Goal: Task Accomplishment & Management: Complete application form

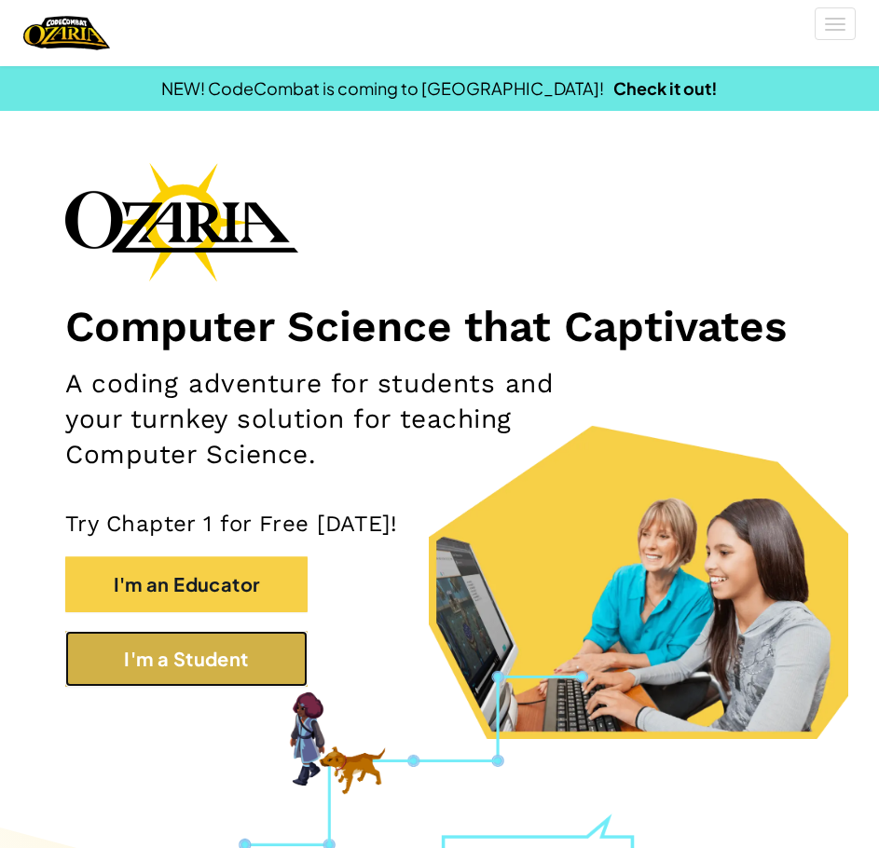
click at [243, 645] on button "I'm a Student" at bounding box center [186, 659] width 242 height 56
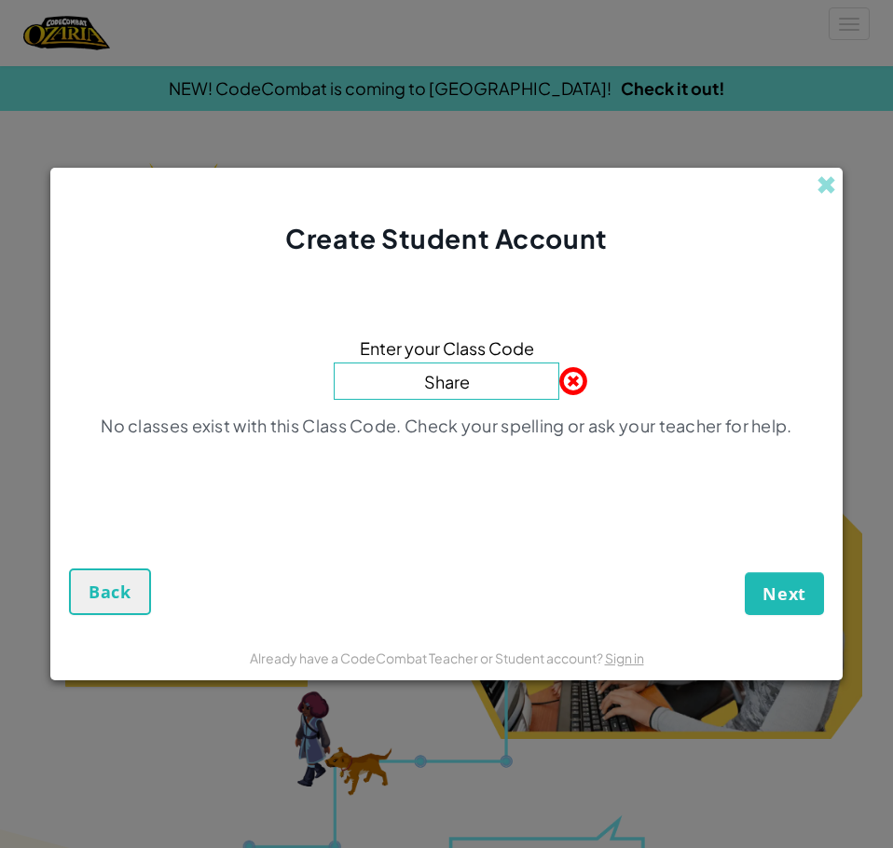
click at [464, 368] on input "Share" at bounding box center [446, 380] width 225 height 37
click at [480, 381] on input "Share" at bounding box center [446, 380] width 225 height 37
type input "ShareDrinkSlow"
click at [745, 572] on button "Next" at bounding box center [784, 593] width 79 height 43
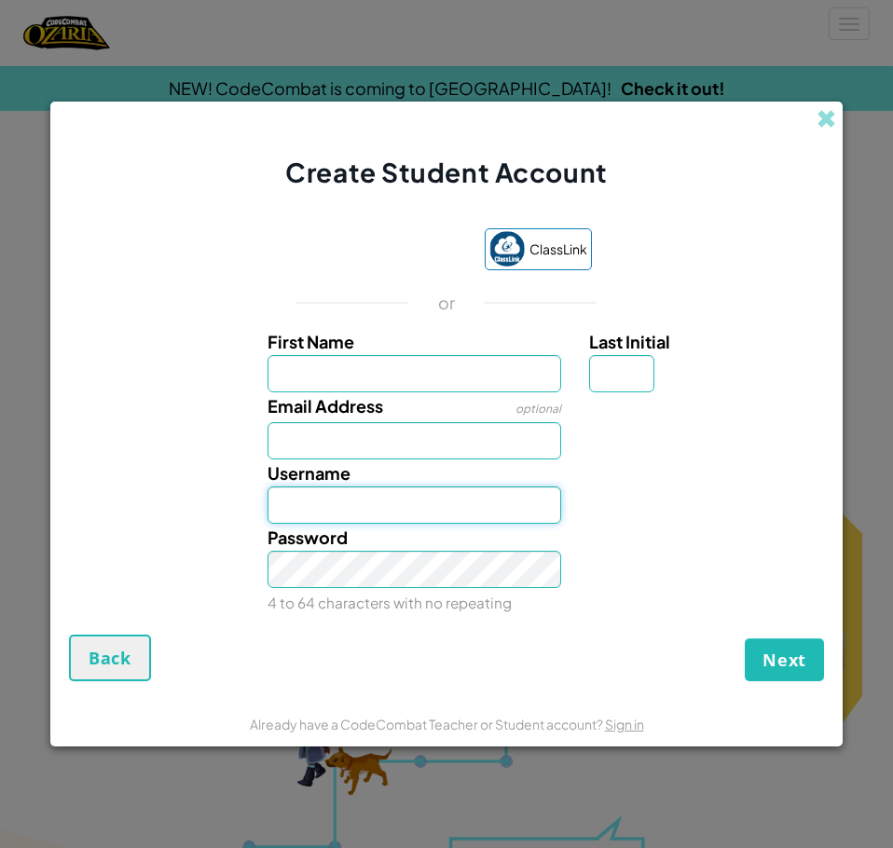
type input "Calawson"
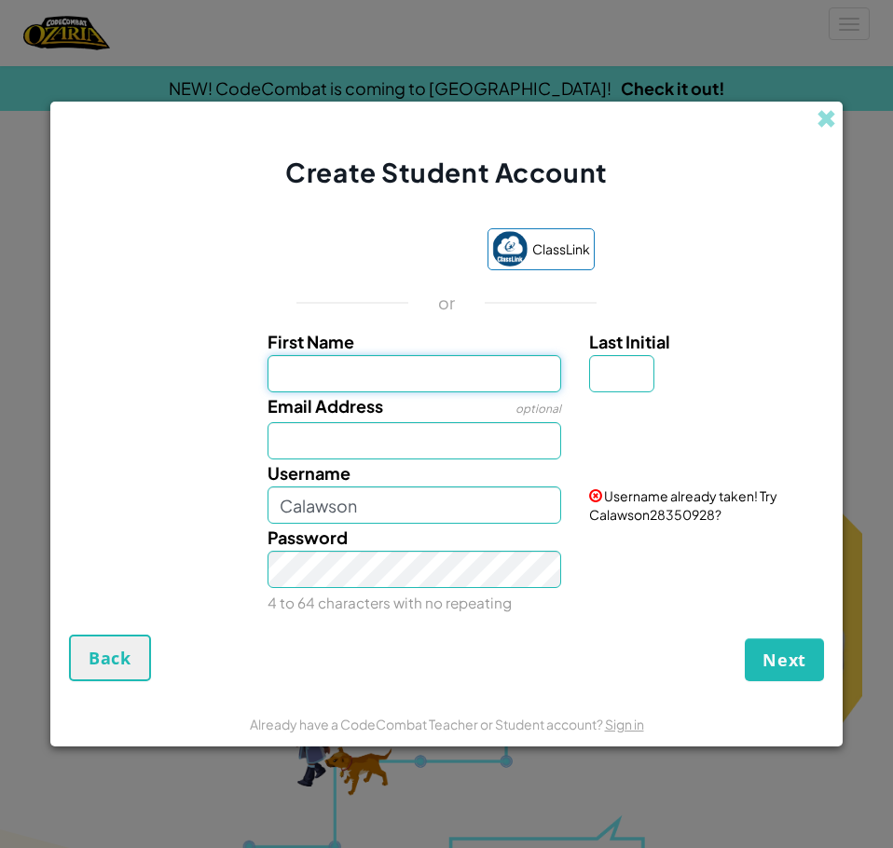
click at [391, 360] on input "First Name" at bounding box center [414, 373] width 294 height 37
type input "[PERSON_NAME]"
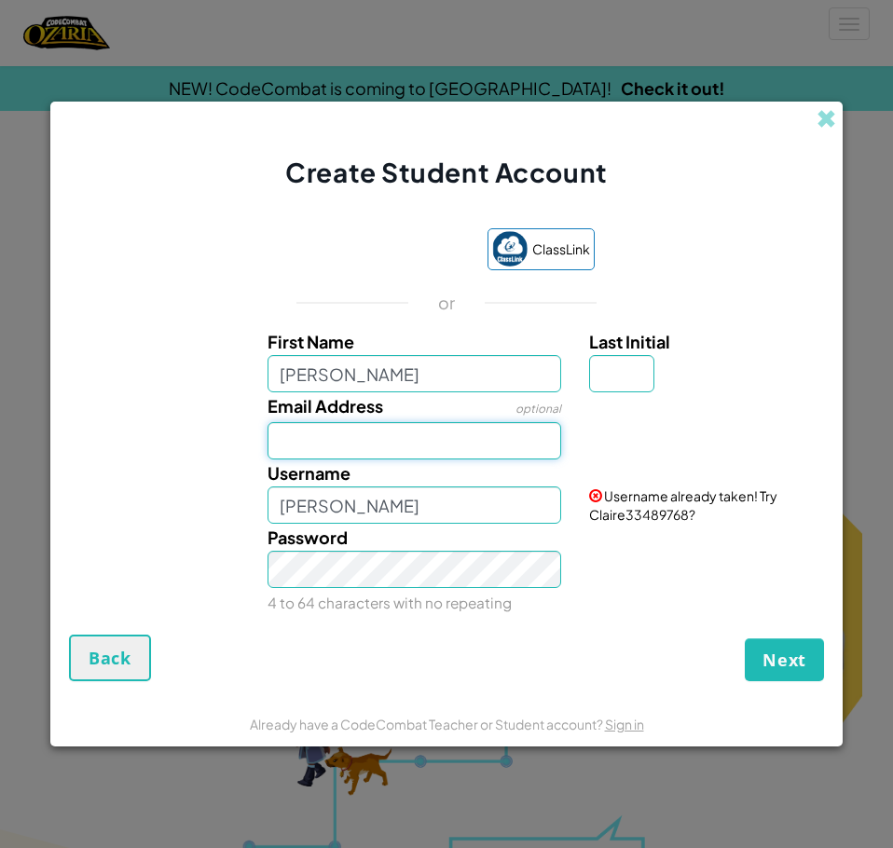
click at [391, 450] on input "Email Address" at bounding box center [414, 440] width 294 height 37
type input "[EMAIL_ADDRESS][DOMAIN_NAME]"
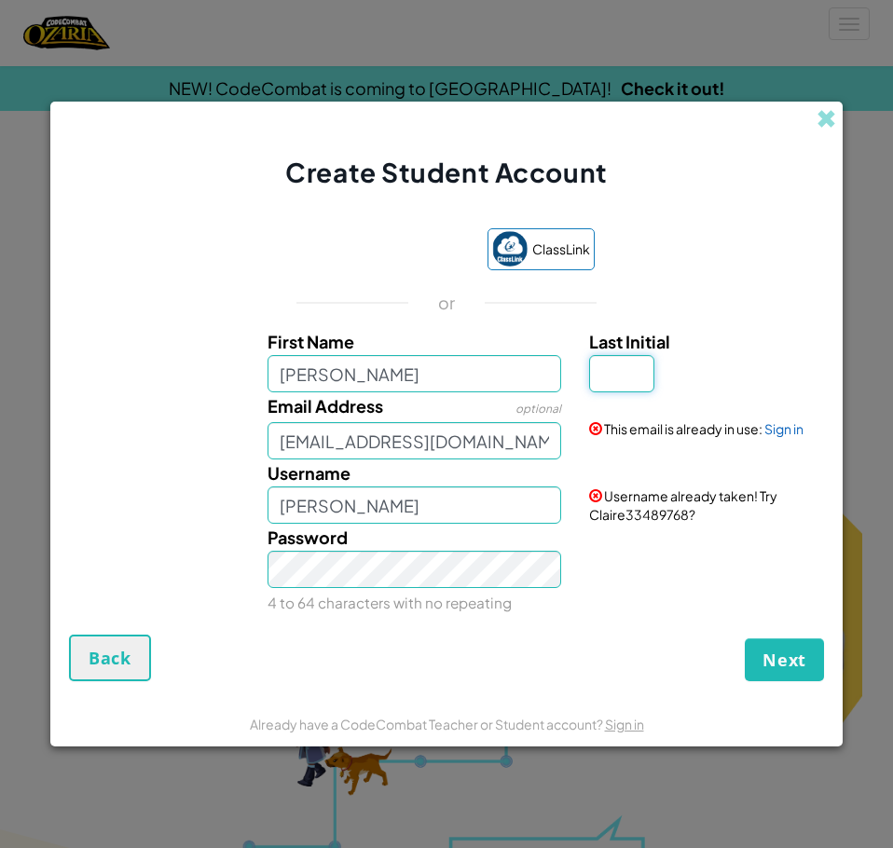
click at [643, 374] on input "Last Initial" at bounding box center [621, 373] width 65 height 37
type input "L"
type input "ClaireL"
click at [799, 661] on span "Next" at bounding box center [784, 660] width 44 height 22
click at [282, 673] on div "Create Account Back" at bounding box center [446, 658] width 755 height 47
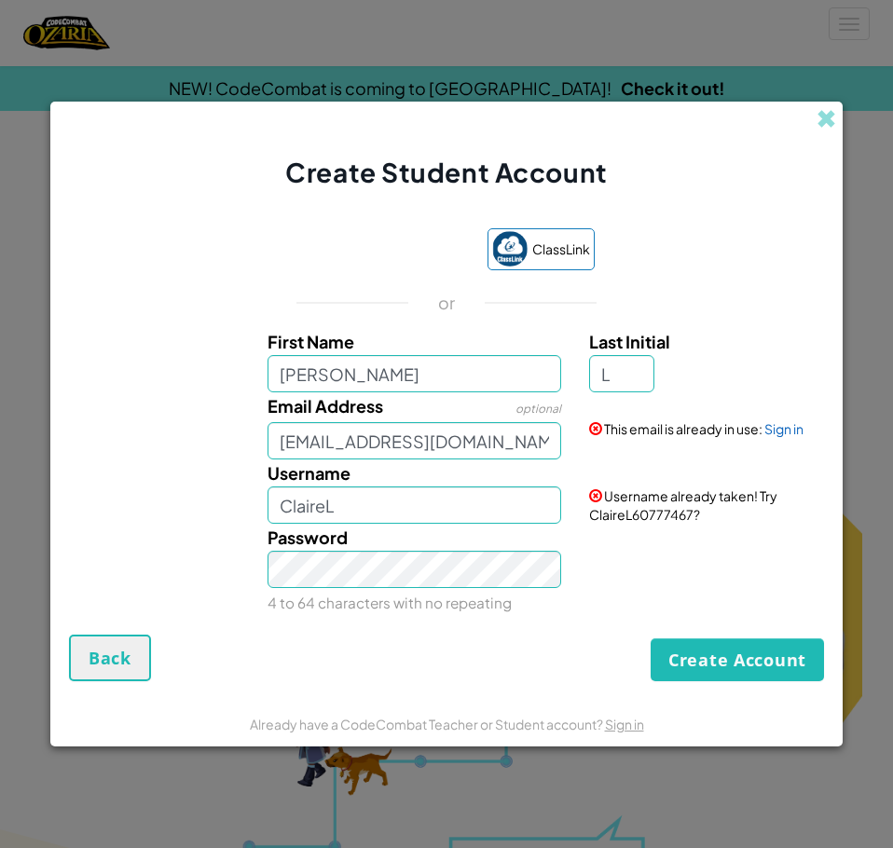
click at [813, 113] on div "Create Student Account" at bounding box center [446, 146] width 792 height 89
click at [826, 113] on span at bounding box center [826, 119] width 20 height 20
